Goal: Task Accomplishment & Management: Use online tool/utility

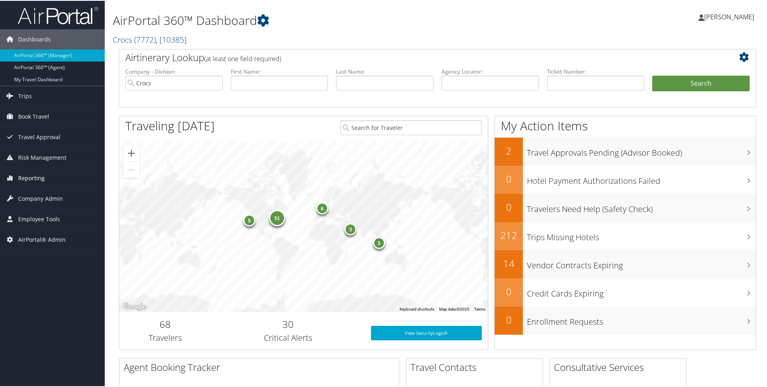
click at [38, 181] on span "Reporting" at bounding box center [31, 178] width 27 height 20
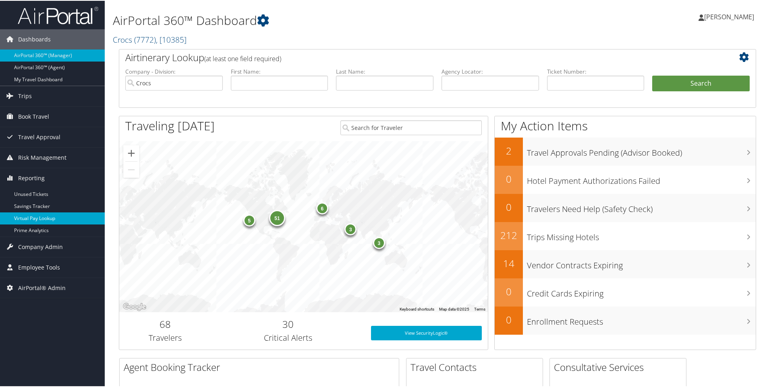
click at [47, 215] on link "Virtual Pay Lookup" at bounding box center [52, 218] width 105 height 12
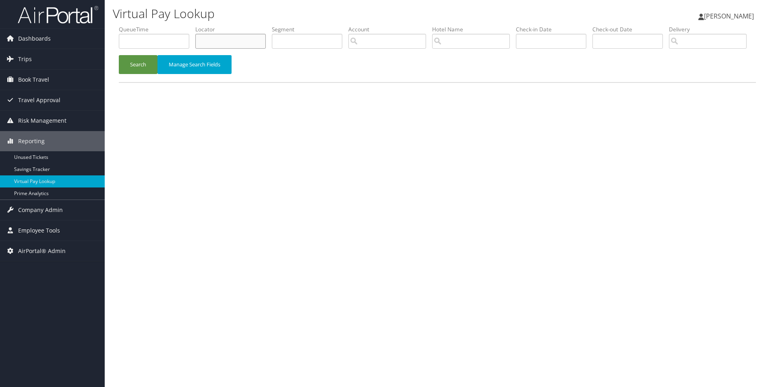
click at [238, 37] on input "text" at bounding box center [230, 41] width 70 height 15
paste input "D9P0F2"
type input "D9P0F2"
click at [119, 55] on button "Search" at bounding box center [138, 64] width 39 height 19
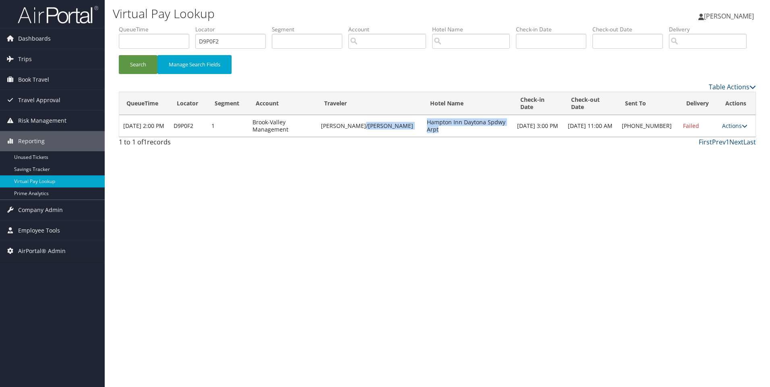
drag, startPoint x: 499, startPoint y: 147, endPoint x: 398, endPoint y: 155, distance: 101.4
click at [398, 137] on tr "Sep 3, 2025 2:00 PM D9P0F2 1 Brook-Valley Management MARRERO/PEDRO Hampton Inn …" at bounding box center [437, 126] width 636 height 22
copy tr "Hampton Inn Daytona Spdwy Arpt"
click at [732, 130] on link "Actions" at bounding box center [734, 126] width 25 height 8
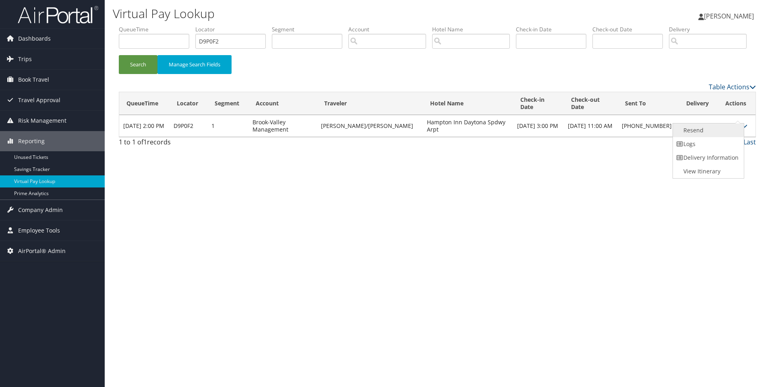
click at [699, 137] on link "Resend" at bounding box center [707, 131] width 69 height 14
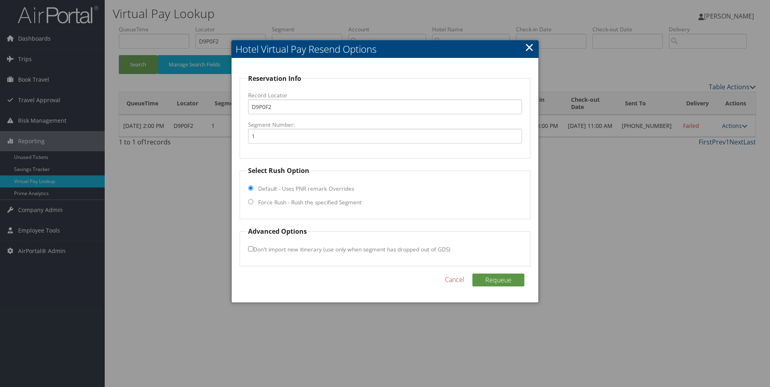
click at [249, 201] on input "Force Rush - Rush the specified Segment" at bounding box center [250, 201] width 5 height 5
radio input "true"
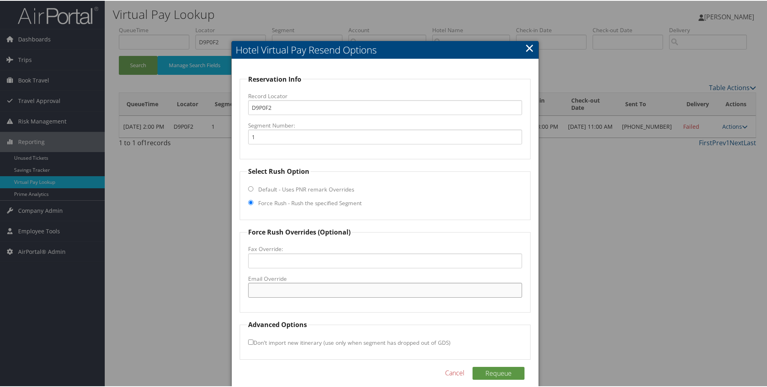
click at [294, 293] on input "Email Override" at bounding box center [385, 289] width 274 height 15
paste input "DABVL_Hampton@hilton.com"
type input "DABVL_Hampton@hilton.com"
click at [488, 377] on button "Requeue" at bounding box center [498, 373] width 52 height 13
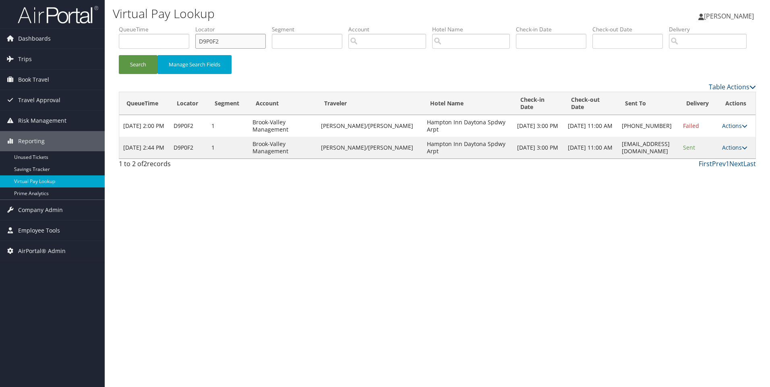
drag, startPoint x: 238, startPoint y: 41, endPoint x: 176, endPoint y: 31, distance: 62.8
click at [176, 25] on ul "QueueTime Locator D9P0F2 Segment Account Traveler Hotel Name Check-in Date Chec…" at bounding box center [437, 25] width 637 height 0
paste input "13"
type input "D9P132"
click at [119, 55] on button "Search" at bounding box center [138, 64] width 39 height 19
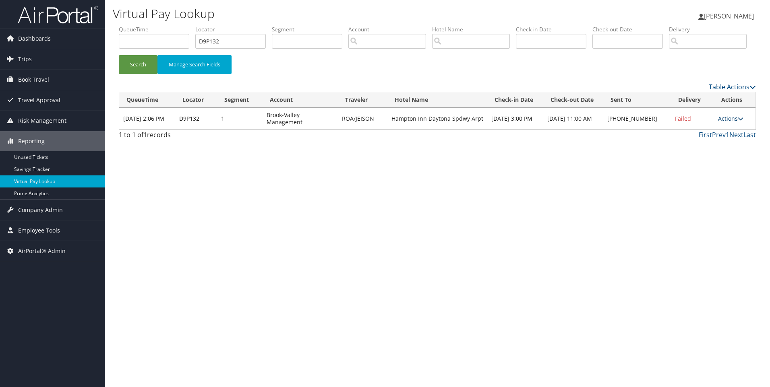
click at [727, 122] on link "Actions" at bounding box center [730, 119] width 25 height 8
click at [697, 137] on link "Resend" at bounding box center [706, 131] width 69 height 14
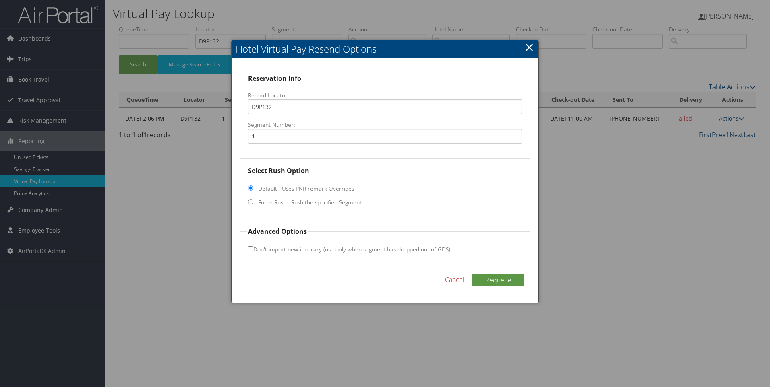
click at [286, 203] on label "Force Rush - Rush the specified Segment" at bounding box center [310, 203] width 104 height 8
click at [253, 203] on input "Force Rush - Rush the specified Segment" at bounding box center [250, 201] width 5 height 5
radio input "true"
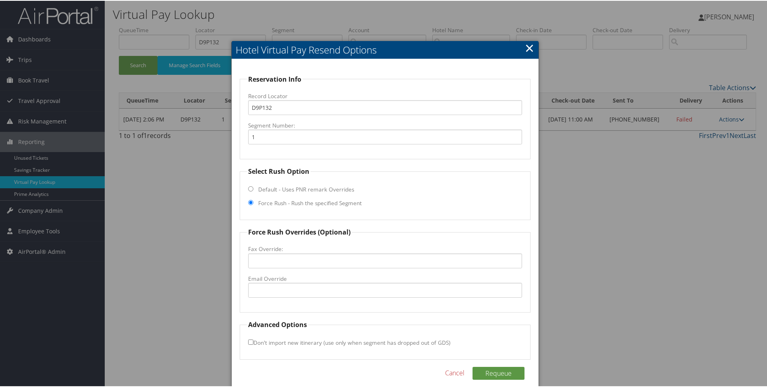
click at [283, 279] on label "Email Override" at bounding box center [385, 278] width 274 height 8
click at [283, 282] on input "Email Override" at bounding box center [385, 289] width 274 height 15
paste input "DABVL_Hampton@hilton.com"
type input "DABVL_Hampton@hilton.com"
click at [487, 369] on button "Requeue" at bounding box center [498, 373] width 52 height 13
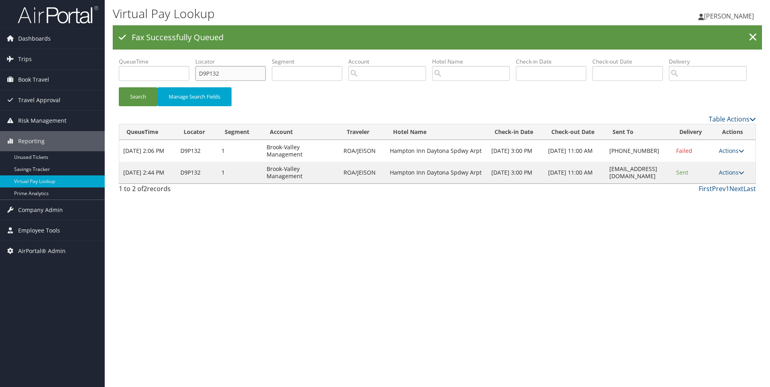
drag, startPoint x: 232, startPoint y: 72, endPoint x: 132, endPoint y: 52, distance: 102.2
click at [132, 58] on ul "QueueTime Locator D9P132 Segment Account Traveler Hotel Name Check-in Date Chec…" at bounding box center [437, 58] width 637 height 0
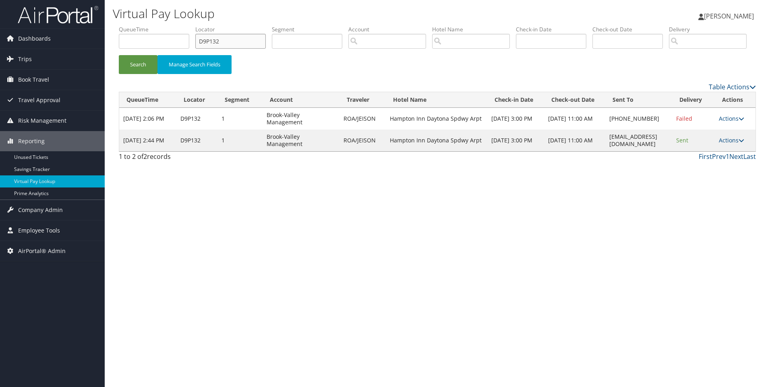
paste input "60H"
type input "D9P60H"
click at [119, 55] on button "Search" at bounding box center [138, 64] width 39 height 19
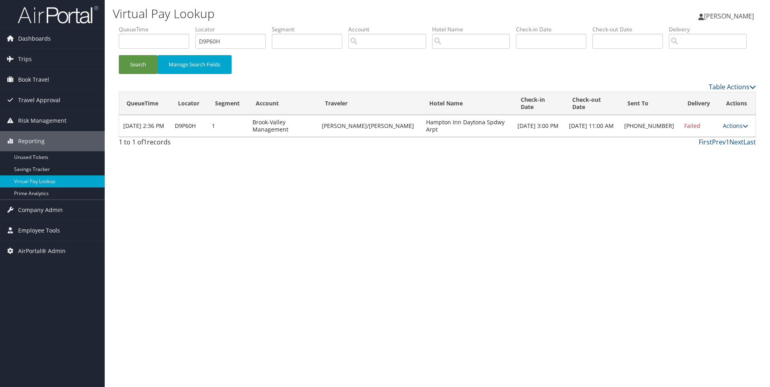
click at [731, 130] on link "Actions" at bounding box center [735, 126] width 25 height 8
click at [697, 137] on link "Resend" at bounding box center [707, 131] width 69 height 14
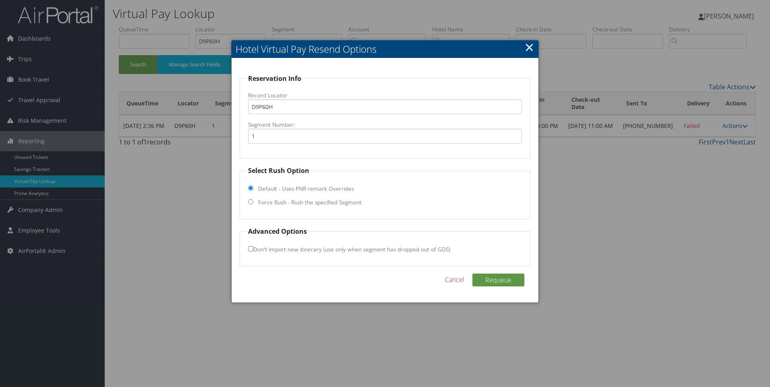
click at [295, 206] on label "Force Rush - Rush the specified Segment" at bounding box center [310, 203] width 104 height 8
click at [253, 205] on input "Force Rush - Rush the specified Segment" at bounding box center [250, 201] width 5 height 5
radio input "true"
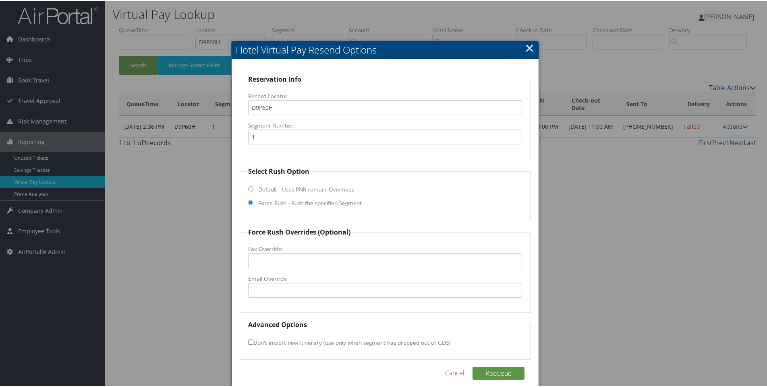
click at [257, 280] on label "Email Override" at bounding box center [385, 278] width 274 height 8
click at [257, 282] on input "Email Override" at bounding box center [385, 289] width 274 height 15
paste input "DABVL_Hampton@hilton.com"
type input "DABVL_Hampton@hilton.com"
click at [493, 384] on div "Requeue Cancel" at bounding box center [385, 377] width 291 height 21
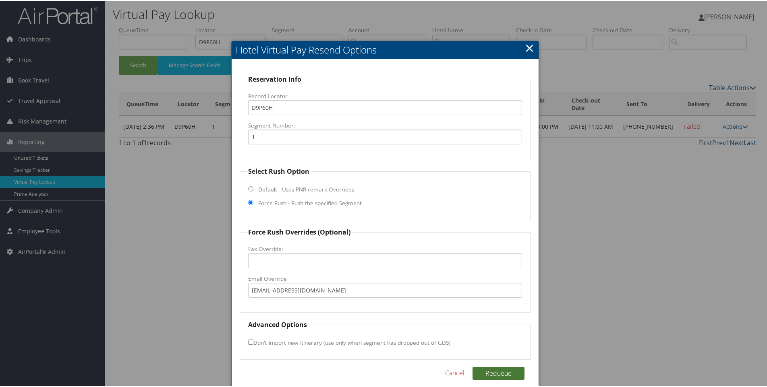
click at [485, 371] on button "Requeue" at bounding box center [498, 373] width 52 height 13
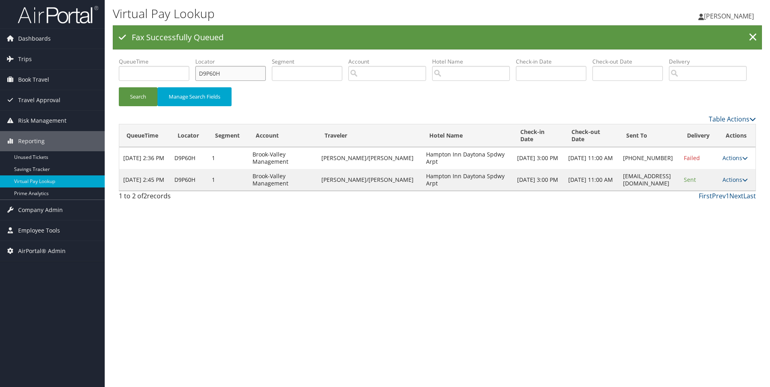
drag, startPoint x: 213, startPoint y: 70, endPoint x: 138, endPoint y: 77, distance: 75.6
click at [138, 58] on ul "QueueTime Locator D9P60H Segment Account Traveler Hotel Name Check-in Date Chec…" at bounding box center [437, 58] width 637 height 0
paste input "1M641"
click at [119, 87] on button "Search" at bounding box center [138, 96] width 39 height 19
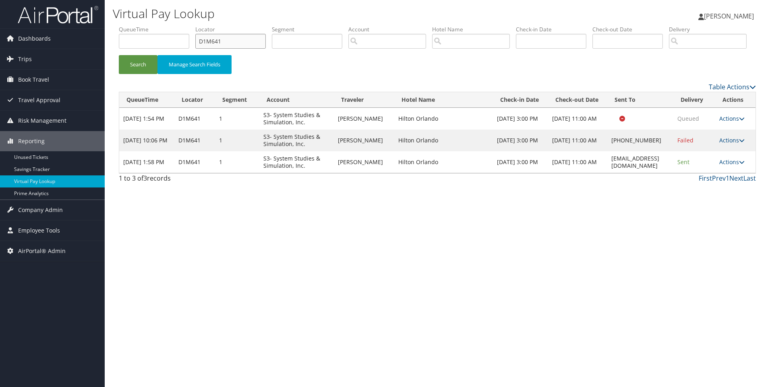
drag, startPoint x: 249, startPoint y: 41, endPoint x: 152, endPoint y: 38, distance: 96.7
click at [152, 25] on ul "QueueTime Locator D1M641 Segment Account Traveler Hotel Name Check-in Date Chec…" at bounding box center [437, 25] width 637 height 0
paste input "3T4DS"
click at [119, 55] on button "Search" at bounding box center [138, 64] width 39 height 19
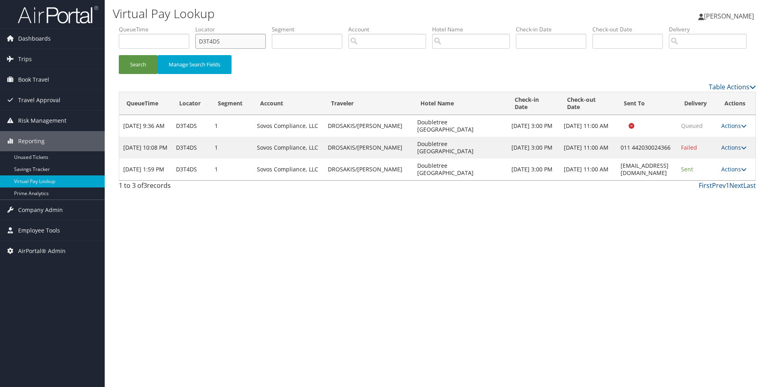
drag, startPoint x: 247, startPoint y: 38, endPoint x: 159, endPoint y: 45, distance: 88.9
click at [159, 25] on ul "QueueTime Locator D3T4DS Segment Account Traveler Hotel Name Check-in Date Chec…" at bounding box center [437, 25] width 637 height 0
paste input "1XTNZ"
click at [119, 55] on button "Search" at bounding box center [138, 64] width 39 height 19
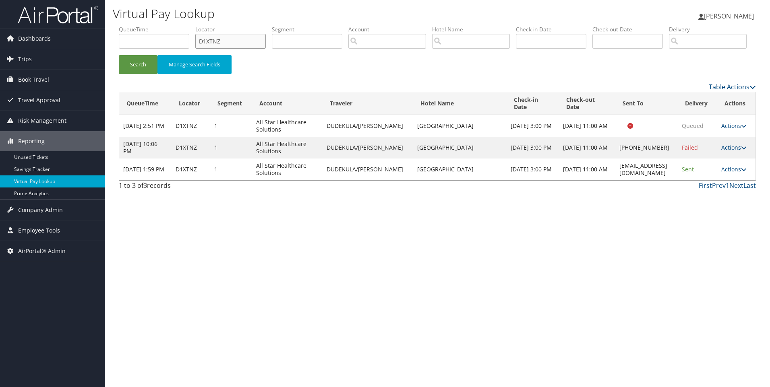
drag, startPoint x: 247, startPoint y: 42, endPoint x: 135, endPoint y: 46, distance: 112.5
click at [135, 25] on ul "QueueTime Locator D1XTNZ Segment Account Traveler Hotel Name Check-in Date Chec…" at bounding box center [437, 25] width 637 height 0
paste input "3J4D"
click at [119, 55] on button "Search" at bounding box center [138, 64] width 39 height 19
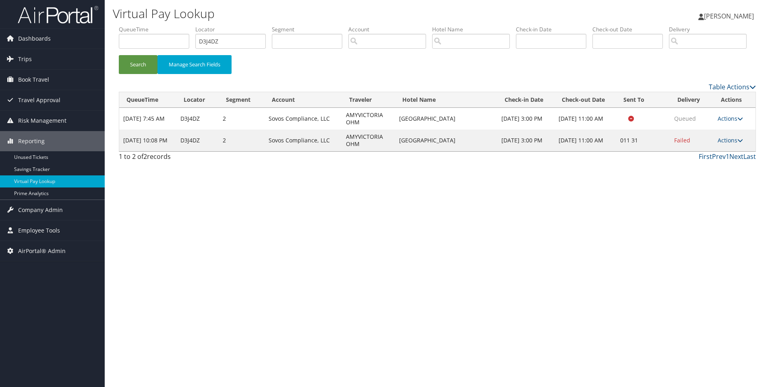
drag, startPoint x: 480, startPoint y: 169, endPoint x: 403, endPoint y: 175, distance: 77.9
click at [403, 151] on td "Renaissance Amsterdam Hotel" at bounding box center [446, 141] width 102 height 22
drag, startPoint x: 416, startPoint y: 172, endPoint x: 498, endPoint y: 172, distance: 82.2
click at [498, 151] on tr "Sep 2, 2025 10:08 PM D3J4DZ 2 Sovos Compliance, LLC AMYVICTORIA OHM Renaissance…" at bounding box center [437, 141] width 636 height 22
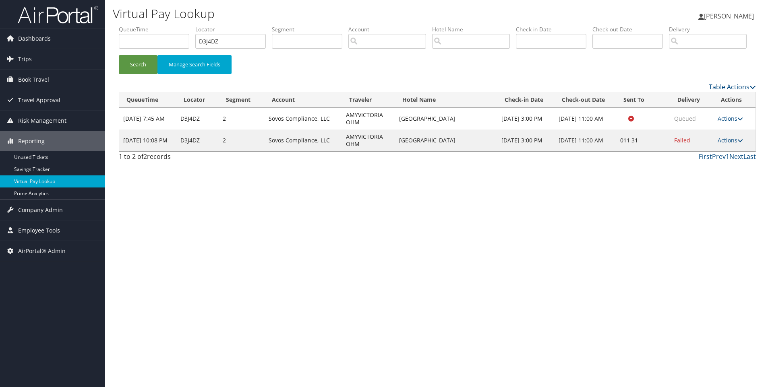
click at [498, 151] on td "Sep 9, 2025 3:00 PM" at bounding box center [525, 141] width 57 height 22
drag, startPoint x: 483, startPoint y: 174, endPoint x: 396, endPoint y: 174, distance: 87.0
click at [396, 151] on td "Renaissance Amsterdam Hotel" at bounding box center [446, 141] width 102 height 22
copy td "Renaissance Amsterdam Hotel"
drag, startPoint x: 244, startPoint y: 50, endPoint x: 208, endPoint y: 45, distance: 35.7
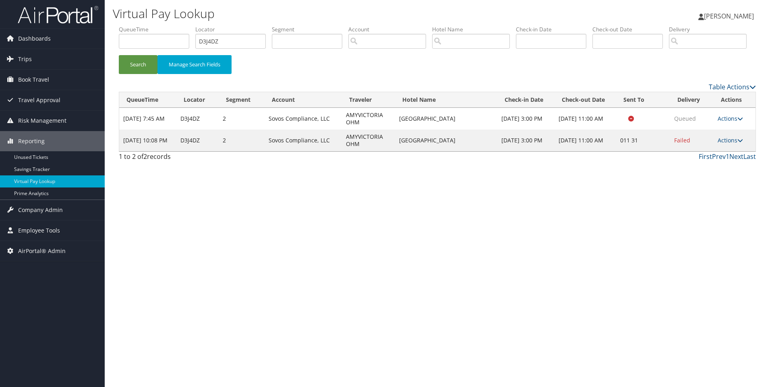
click at [208, 45] on li "Locator D3J4DZ" at bounding box center [233, 39] width 77 height 29
drag, startPoint x: 231, startPoint y: 41, endPoint x: 157, endPoint y: 41, distance: 74.5
click at [157, 25] on ul "QueueTime Locator D3J4DZ Segment Account Traveler Hotel Name Check-in Date Chec…" at bounding box center [437, 25] width 637 height 0
paste input "1F5H"
click at [119, 55] on button "Search" at bounding box center [138, 64] width 39 height 19
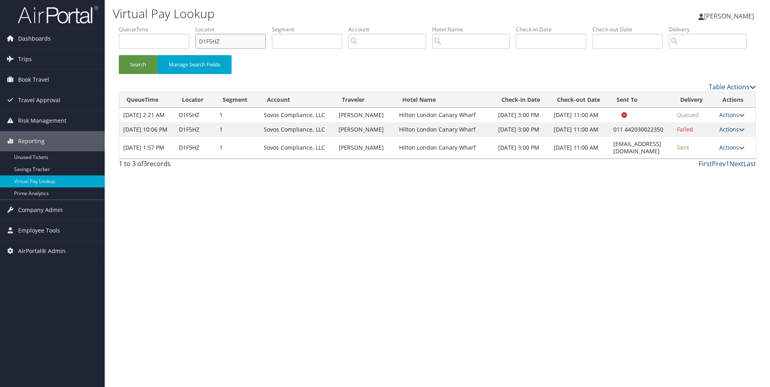
drag, startPoint x: 248, startPoint y: 41, endPoint x: 151, endPoint y: 37, distance: 97.5
click at [151, 25] on ul "QueueTime Locator D1F5HZ Segment Account Traveler Hotel Name Check-in Date Chec…" at bounding box center [437, 25] width 637 height 0
paste input "9P8M2"
type input "D9P8M2"
click at [119, 55] on button "Search" at bounding box center [138, 64] width 39 height 19
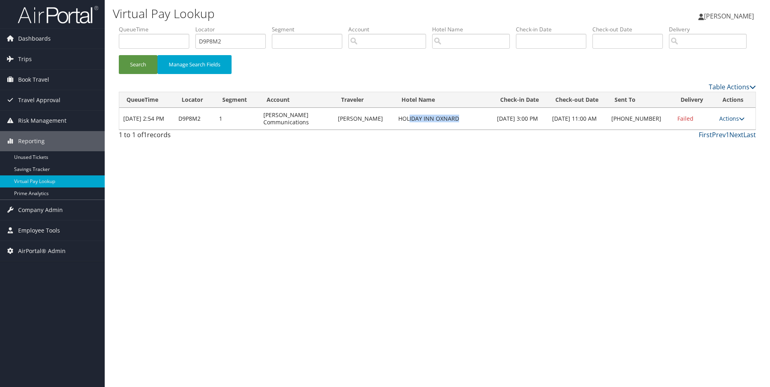
drag, startPoint x: 460, startPoint y: 147, endPoint x: 405, endPoint y: 149, distance: 55.6
click at [405, 130] on td "HOLIDAY INN OXNARD" at bounding box center [443, 119] width 99 height 22
drag, startPoint x: 391, startPoint y: 147, endPoint x: 475, endPoint y: 150, distance: 83.8
click at [475, 130] on td "HOLIDAY INN OXNARD" at bounding box center [443, 119] width 99 height 22
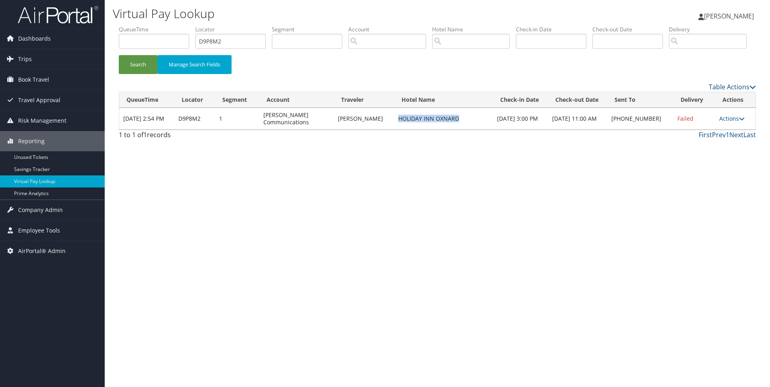
copy td "HOLIDAY INN OXNARD"
click at [722, 130] on td "Actions Resend Logs Delivery Information View Itinerary" at bounding box center [735, 119] width 40 height 22
click at [727, 122] on link "Actions" at bounding box center [731, 119] width 25 height 8
click at [714, 178] on link "View Itinerary" at bounding box center [706, 172] width 69 height 14
click at [734, 122] on link "Actions" at bounding box center [731, 119] width 25 height 8
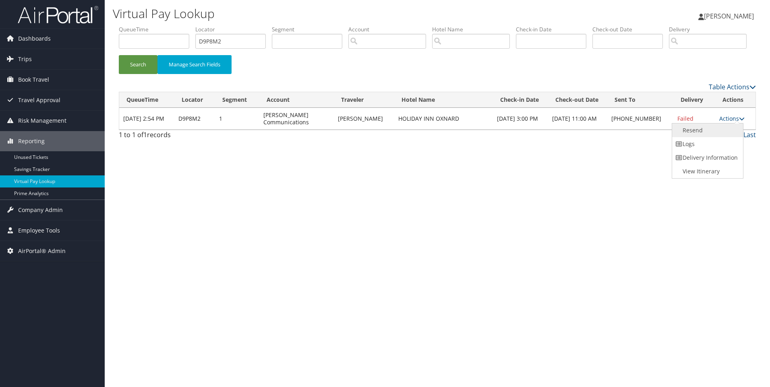
click at [721, 137] on link "Resend" at bounding box center [706, 131] width 69 height 14
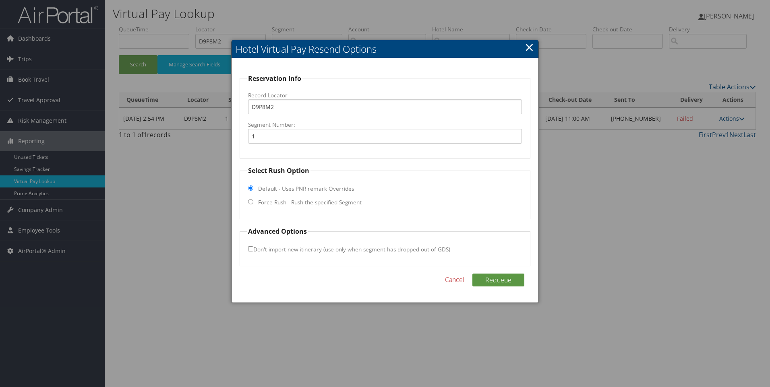
click at [282, 202] on label "Force Rush - Rush the specified Segment" at bounding box center [310, 203] width 104 height 8
click at [253, 202] on input "Force Rush - Rush the specified Segment" at bounding box center [250, 201] width 5 height 5
radio input "true"
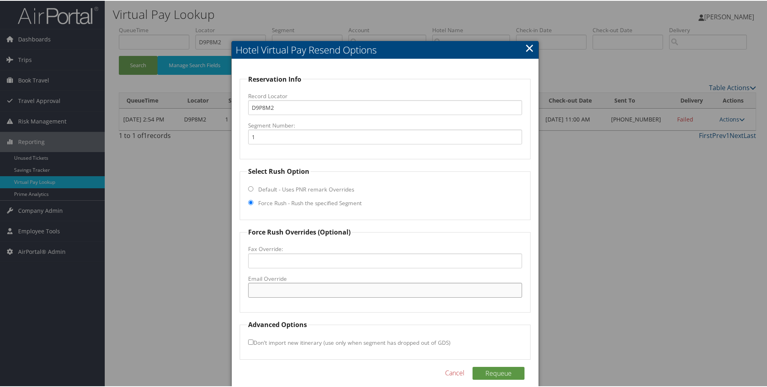
click at [276, 290] on input "Email Override" at bounding box center [385, 289] width 274 height 15
paste input "frontdesk@holidayox.com"
type input "frontdesk@holidayox.com"
click at [489, 375] on button "Requeue" at bounding box center [498, 373] width 52 height 13
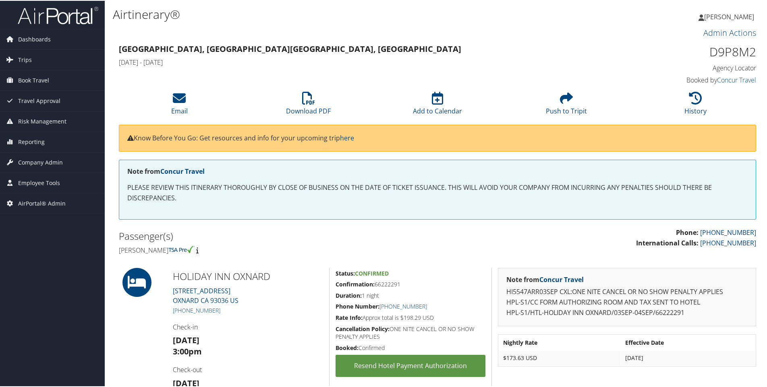
scroll to position [83, 0]
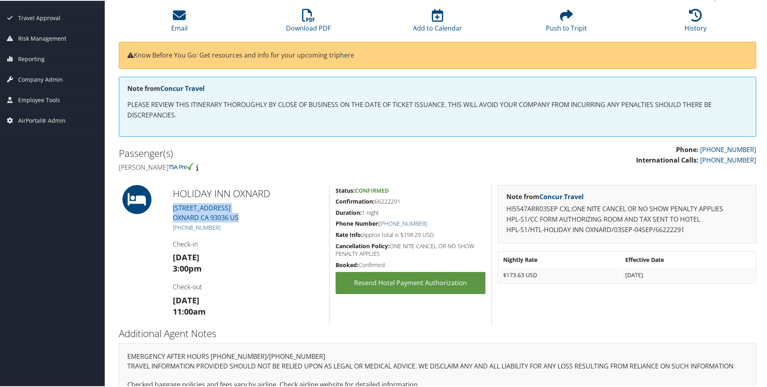
drag, startPoint x: 246, startPoint y: 215, endPoint x: 172, endPoint y: 211, distance: 74.2
click at [172, 211] on div "HOLIDAY INN OXNARD 600 E. ESPLANADE DR OXNARD CA 93036 US +1 (805) 988-3600 Che…" at bounding box center [248, 254] width 162 height 140
copy link "600 E. ESPLANADE DR OXNARD CA 93036 US"
